Goal: Task Accomplishment & Management: Manage account settings

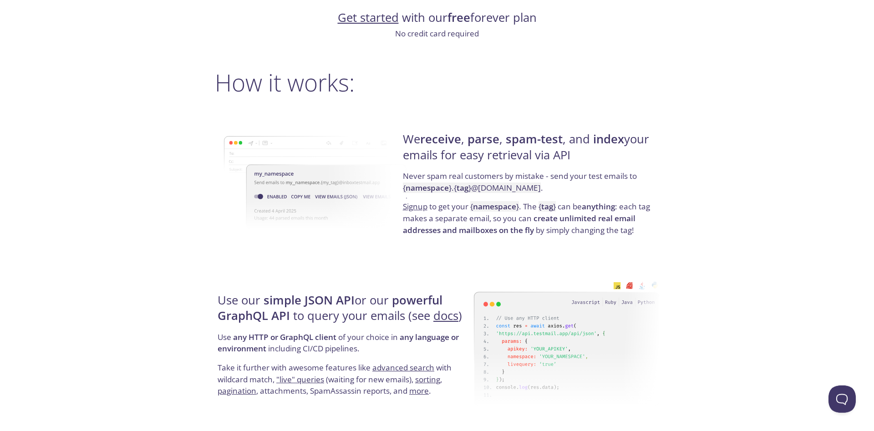
scroll to position [635, 0]
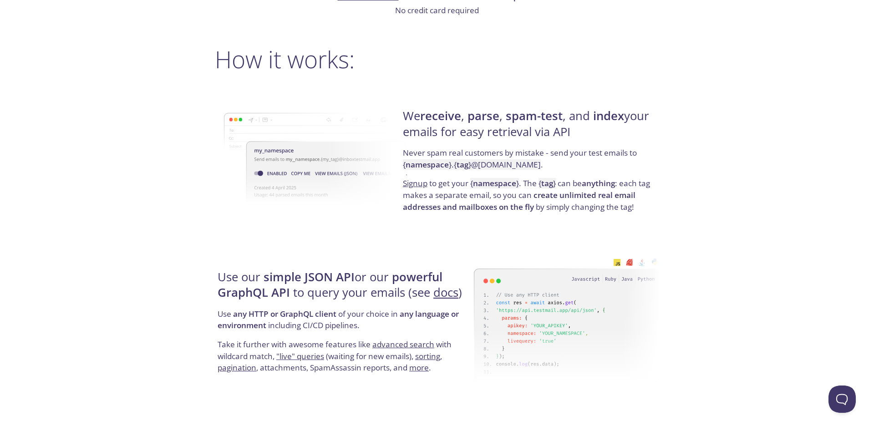
click at [460, 170] on strong "tag" at bounding box center [463, 164] width 12 height 10
click at [459, 188] on p "Signup to get your { namespace } . The { tag } can be anything : each tag makes…" at bounding box center [530, 195] width 254 height 35
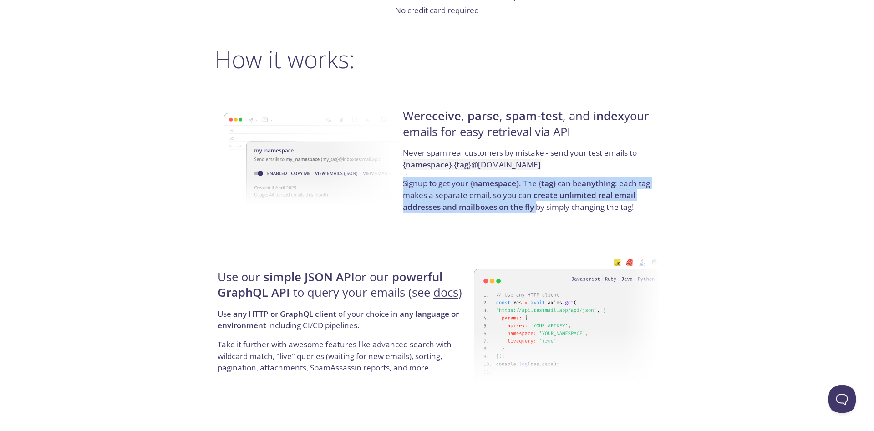
click at [459, 188] on p "Signup to get your { namespace } . The { tag } can be anything : each tag makes…" at bounding box center [530, 195] width 254 height 35
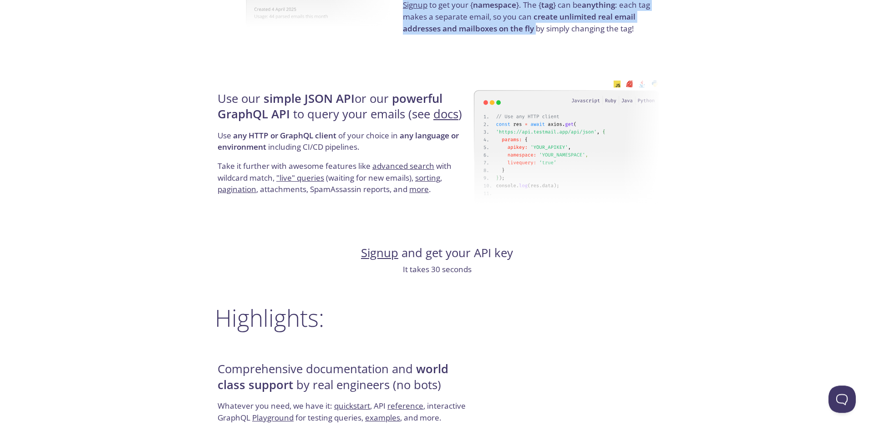
scroll to position [814, 0]
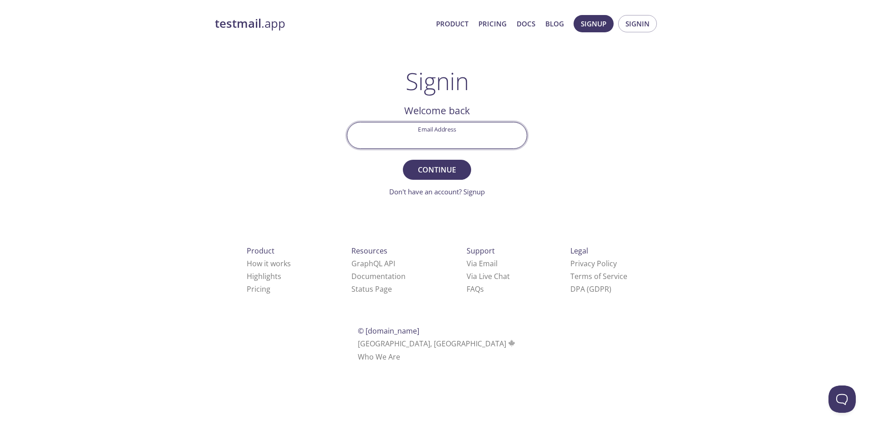
click at [466, 133] on input "Email Address" at bounding box center [436, 135] width 179 height 26
click at [459, 127] on input "Email Address" at bounding box center [436, 135] width 179 height 26
type input "mayerreflino@student.telkomuniversity.ac.id"
click at [403, 160] on button "Continue" at bounding box center [437, 170] width 68 height 20
click at [471, 120] on div "Signin Security Code" at bounding box center [437, 135] width 188 height 34
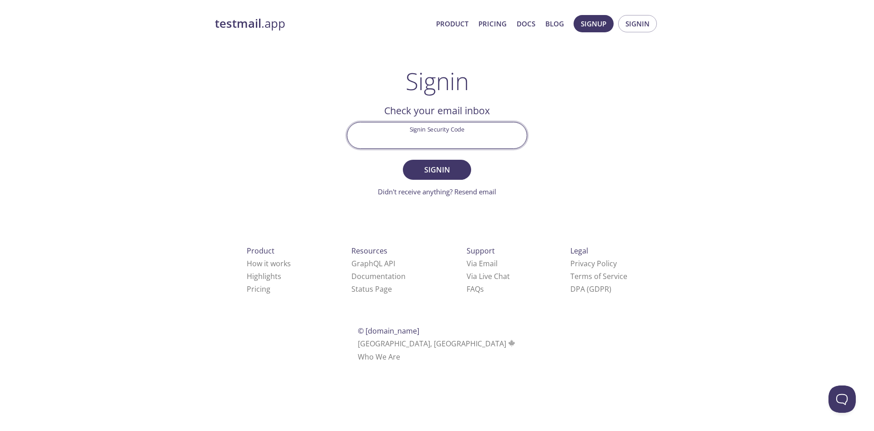
click at [464, 127] on input "Signin Security Code" at bounding box center [436, 135] width 179 height 26
paste input "AC5TXET"
type input "AC5TXET"
click at [445, 179] on button "Signin" at bounding box center [437, 170] width 68 height 20
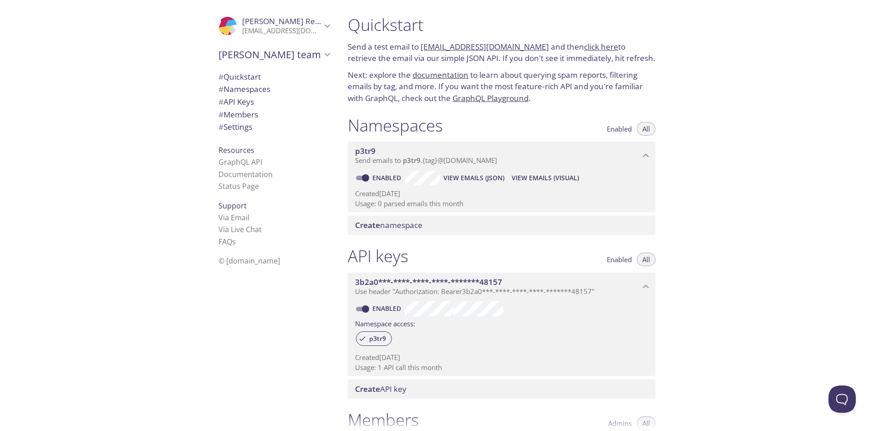
click at [584, 45] on link "click here" at bounding box center [601, 46] width 34 height 10
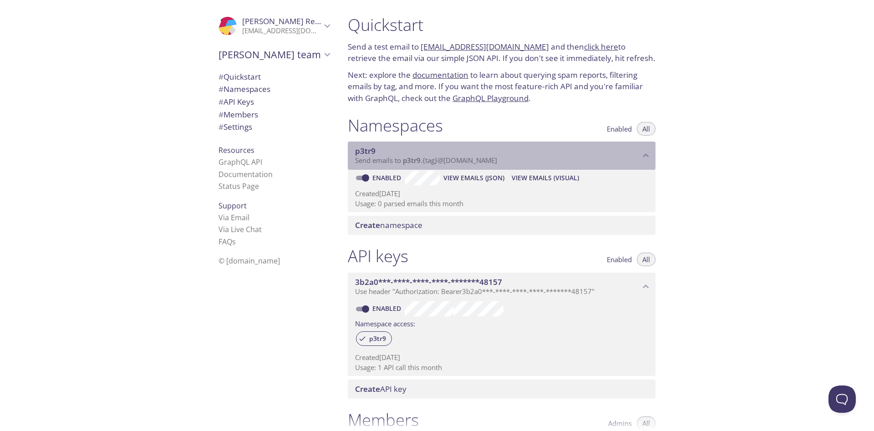
click at [458, 158] on span "Send emails to p3tr9 . {tag} @inbox.testmail.app" at bounding box center [426, 160] width 142 height 9
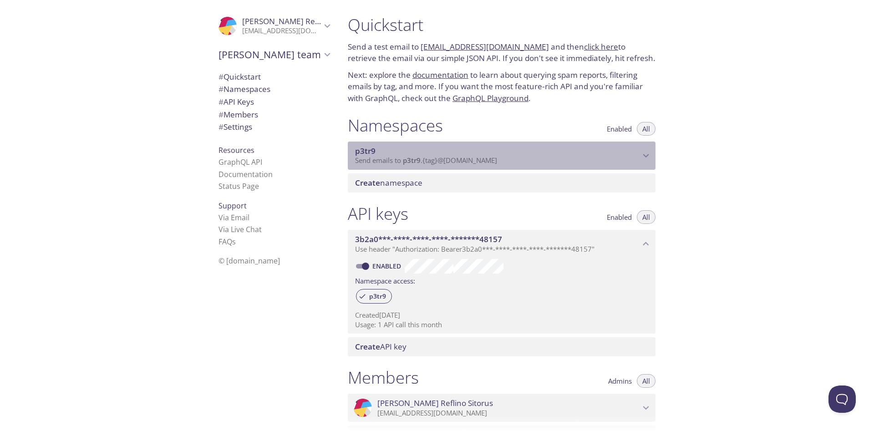
click at [458, 158] on span "Send emails to p3tr9 . {tag} @inbox.testmail.app" at bounding box center [426, 160] width 142 height 9
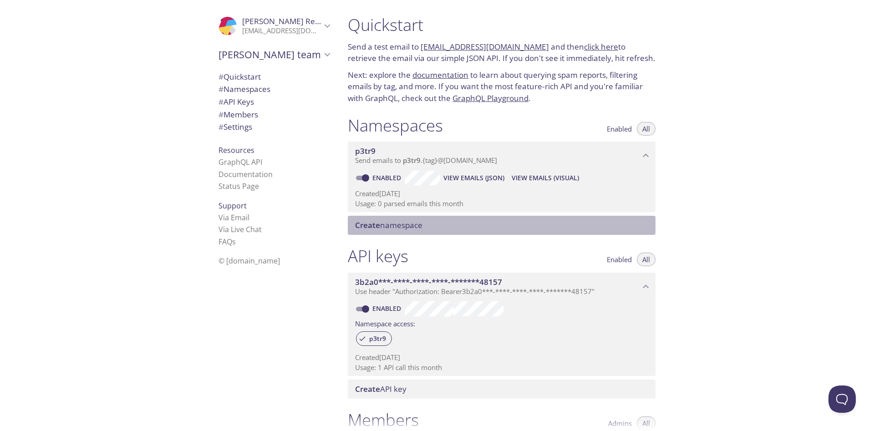
click at [427, 223] on span "Create namespace" at bounding box center [503, 225] width 297 height 10
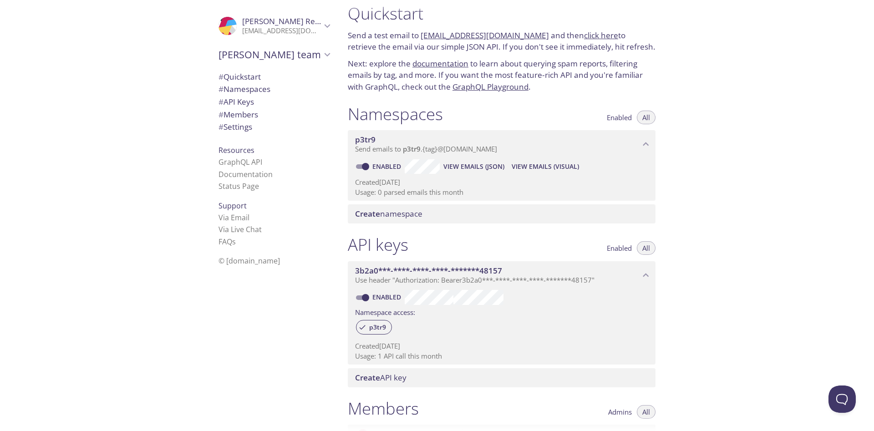
scroll to position [15, 0]
